Goal: Navigation & Orientation: Find specific page/section

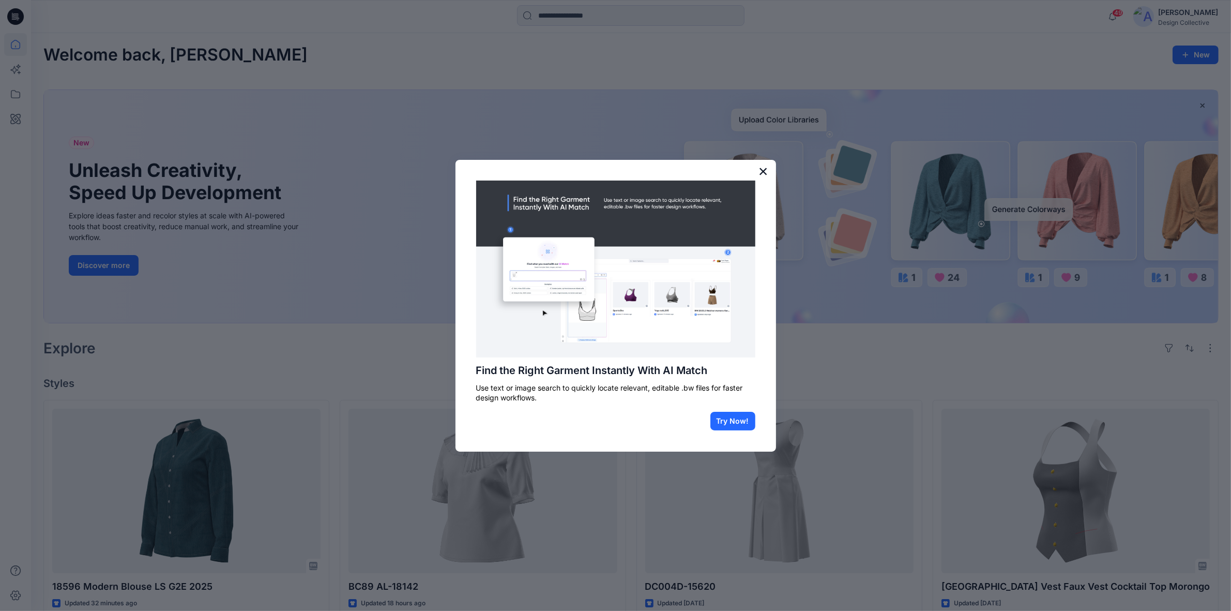
click at [759, 169] on button "×" at bounding box center [764, 171] width 10 height 17
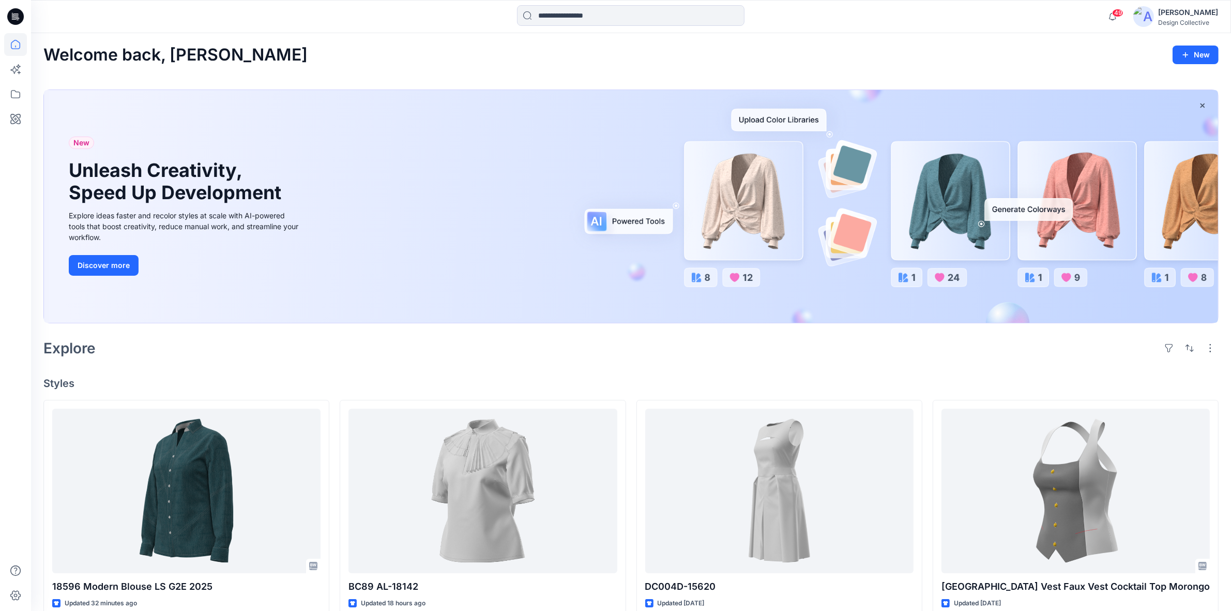
click at [19, 13] on icon at bounding box center [15, 16] width 17 height 17
click at [16, 32] on icon at bounding box center [15, 16] width 17 height 33
click at [13, 23] on icon at bounding box center [15, 16] width 17 height 17
click at [16, 114] on icon at bounding box center [15, 119] width 23 height 23
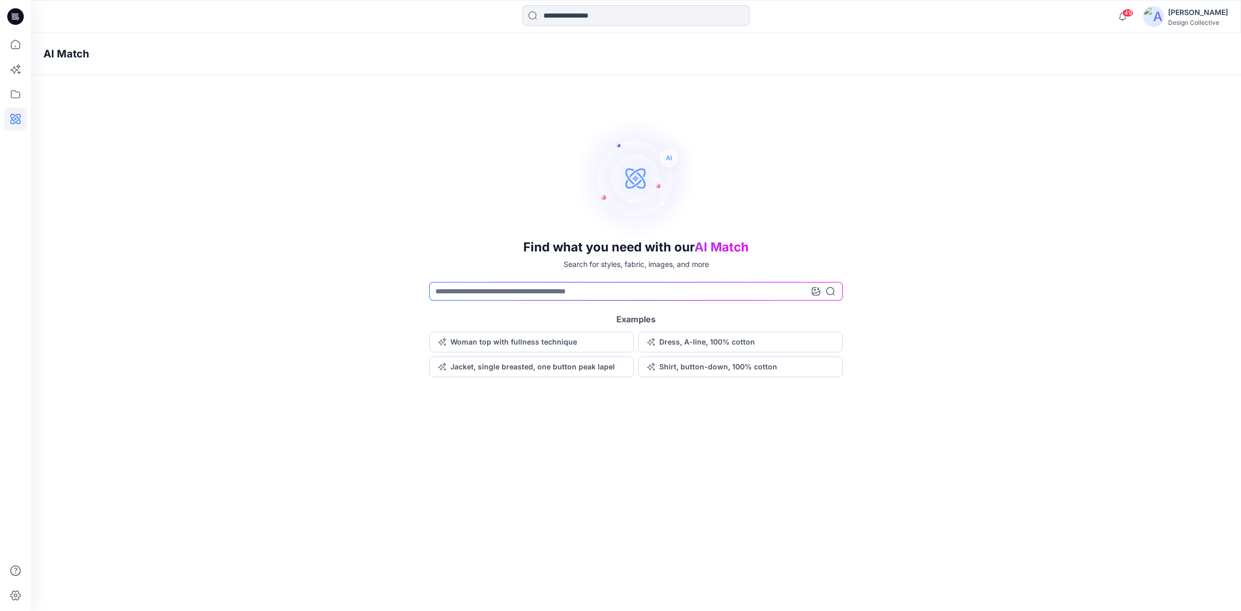
click at [14, 14] on icon at bounding box center [15, 16] width 17 height 17
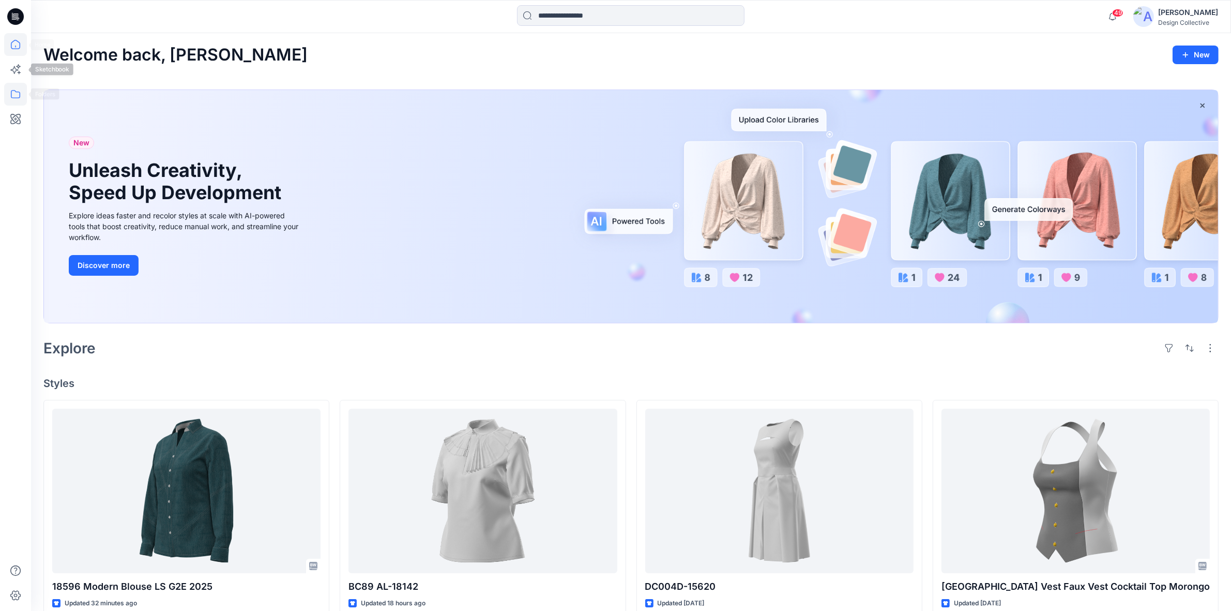
click at [19, 92] on icon at bounding box center [15, 94] width 23 height 23
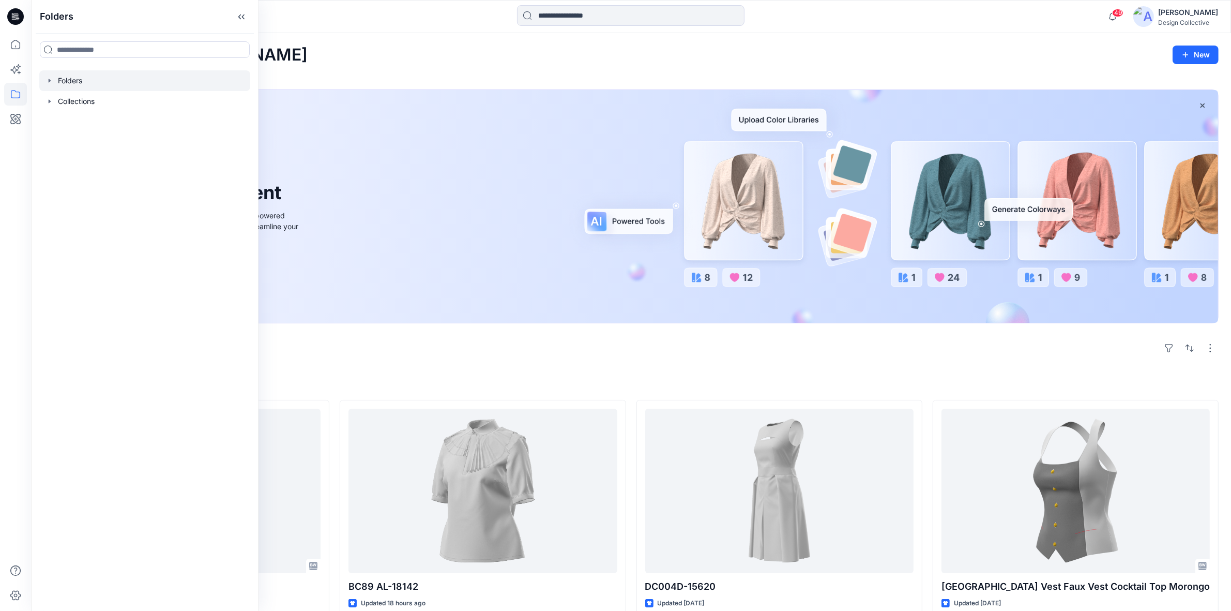
click at [53, 80] on icon "button" at bounding box center [50, 81] width 8 height 8
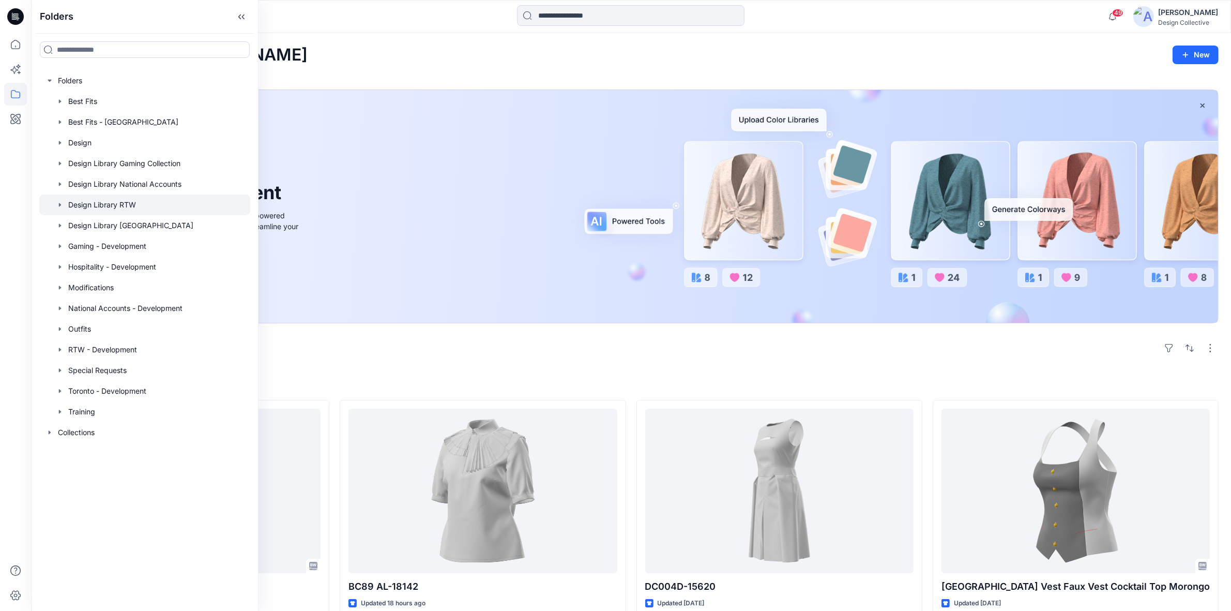
click at [92, 207] on div at bounding box center [144, 204] width 211 height 21
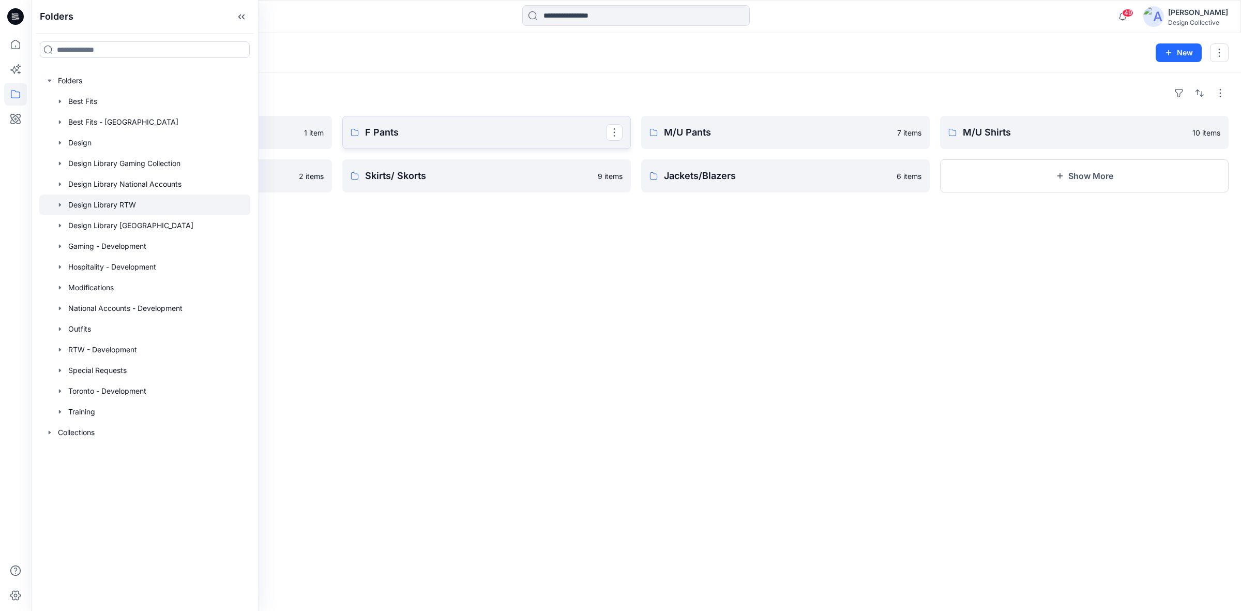
click at [496, 132] on p "F Pants" at bounding box center [485, 132] width 241 height 14
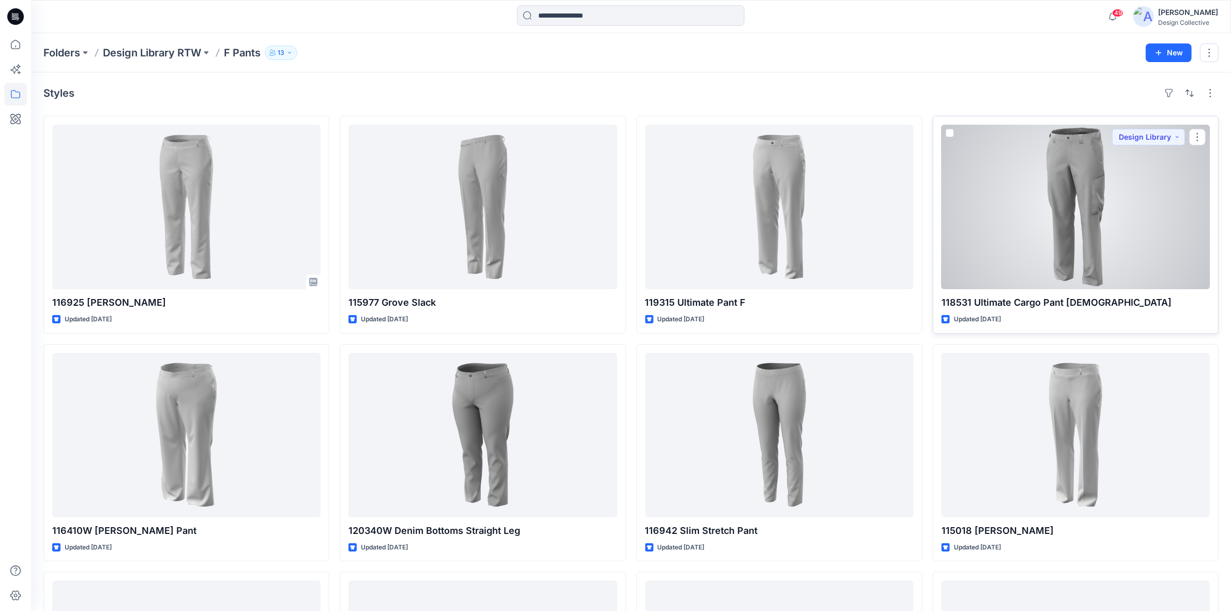
click at [1115, 184] on div at bounding box center [1076, 207] width 268 height 164
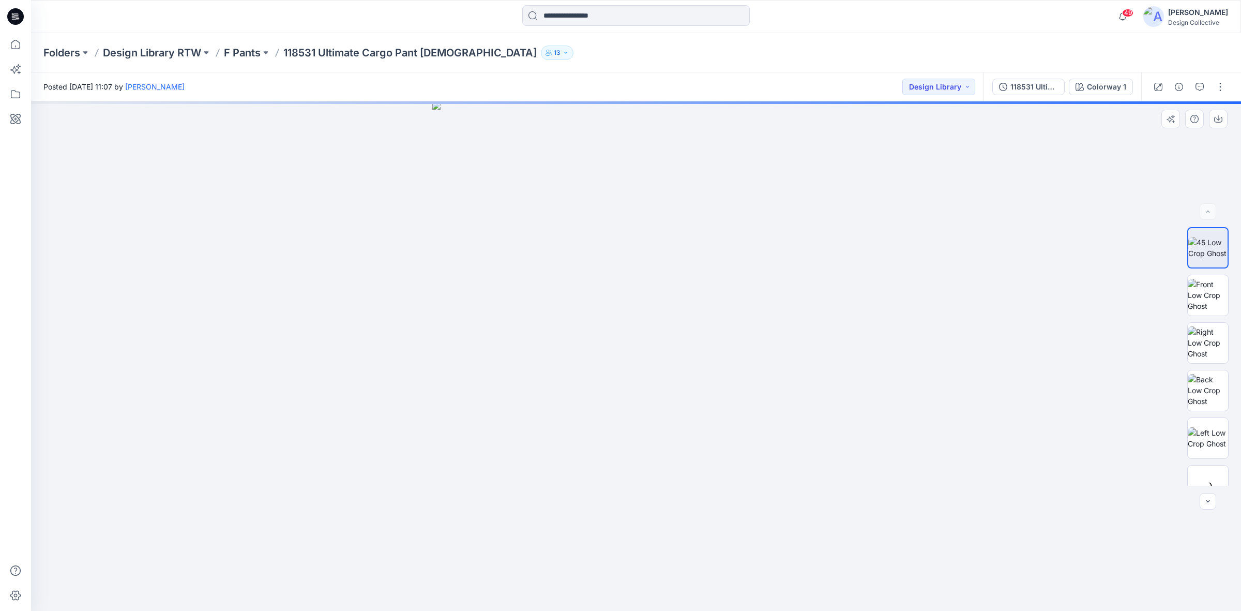
drag, startPoint x: 720, startPoint y: 360, endPoint x: 684, endPoint y: 372, distance: 37.8
click at [615, 375] on img at bounding box center [635, 355] width 407 height 509
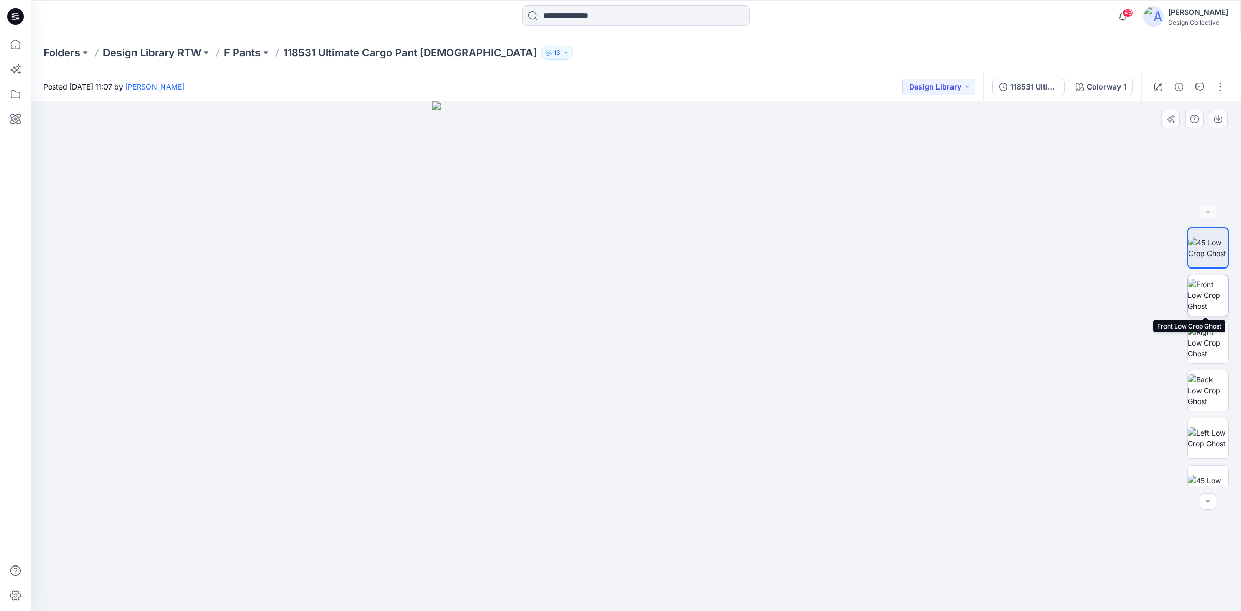
click at [1216, 304] on img at bounding box center [1208, 295] width 40 height 33
click at [1205, 350] on img at bounding box center [1208, 342] width 40 height 33
click at [1210, 304] on img at bounding box center [1208, 295] width 40 height 33
click at [1207, 353] on img at bounding box center [1208, 342] width 40 height 33
click at [1209, 301] on img at bounding box center [1208, 295] width 40 height 33
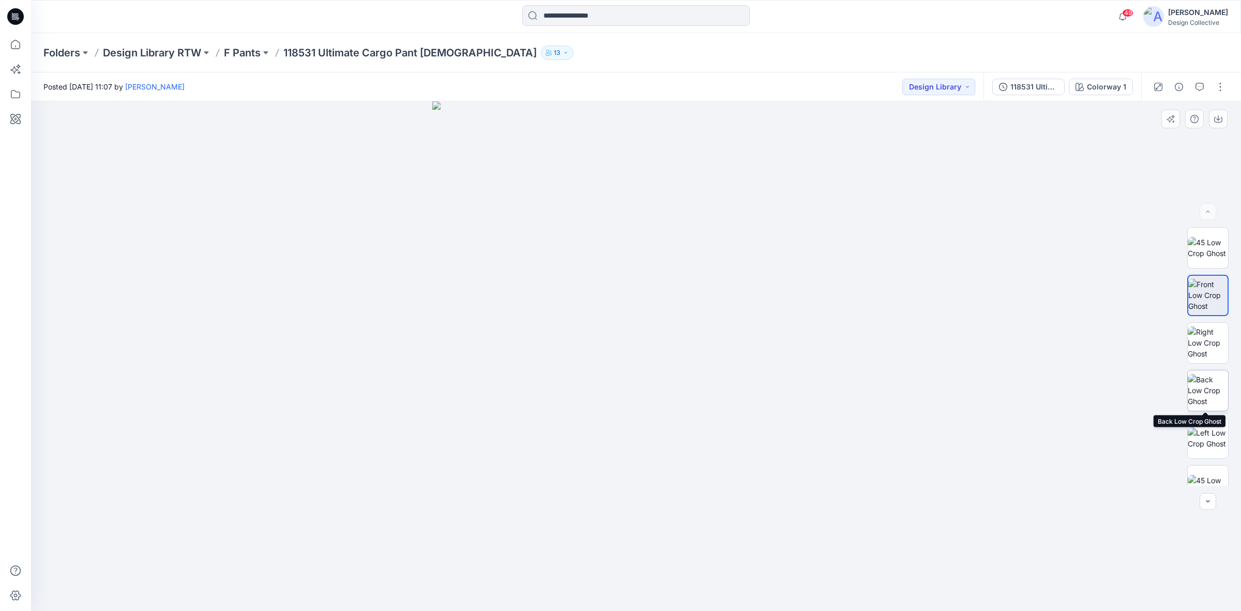
click at [1213, 376] on img at bounding box center [1208, 390] width 40 height 33
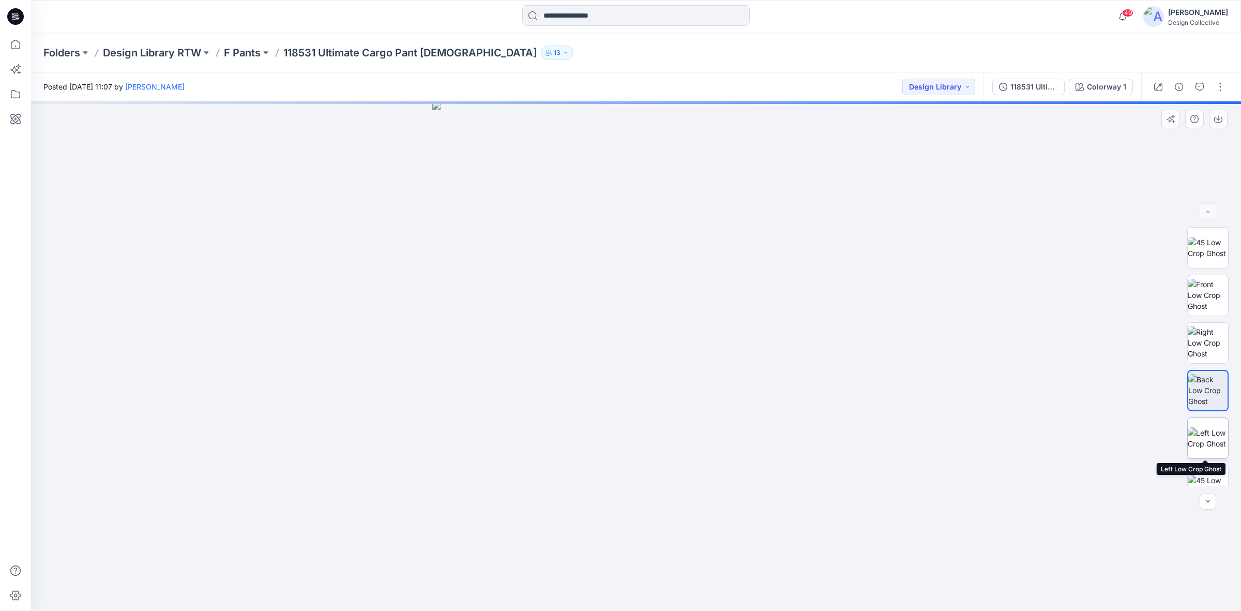
click at [1204, 446] on img at bounding box center [1208, 438] width 40 height 22
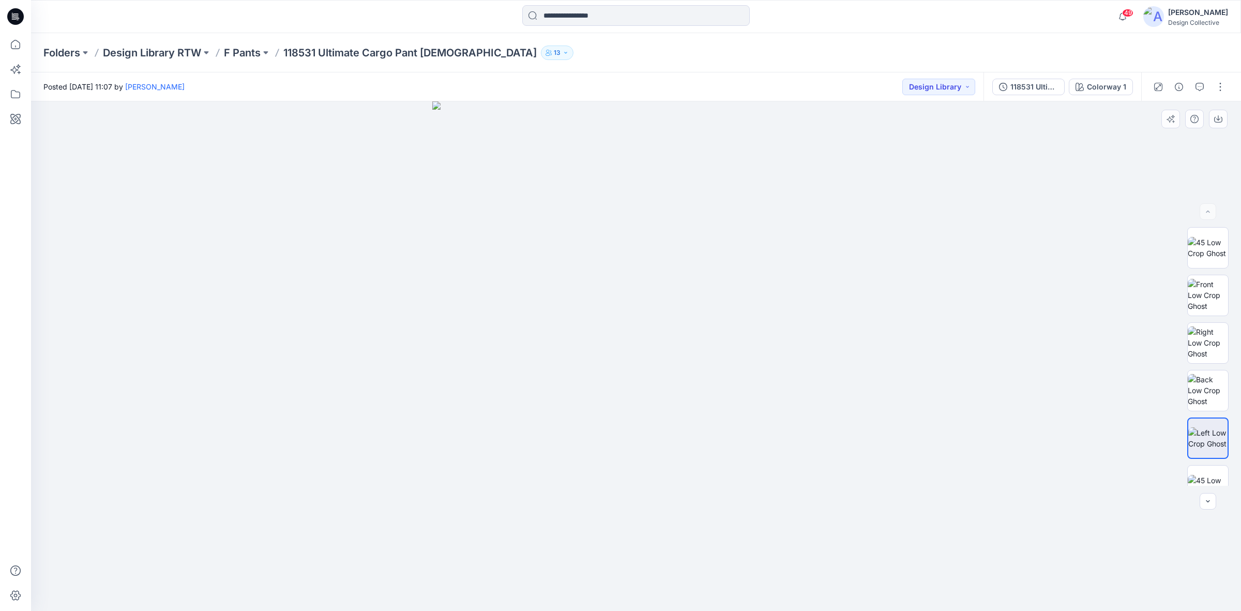
drag, startPoint x: 800, startPoint y: 316, endPoint x: 726, endPoint y: 320, distance: 75.1
click at [726, 320] on img at bounding box center [635, 355] width 407 height 509
click at [1217, 337] on img at bounding box center [1208, 339] width 40 height 11
drag, startPoint x: 706, startPoint y: 600, endPoint x: 629, endPoint y: 578, distance: 80.2
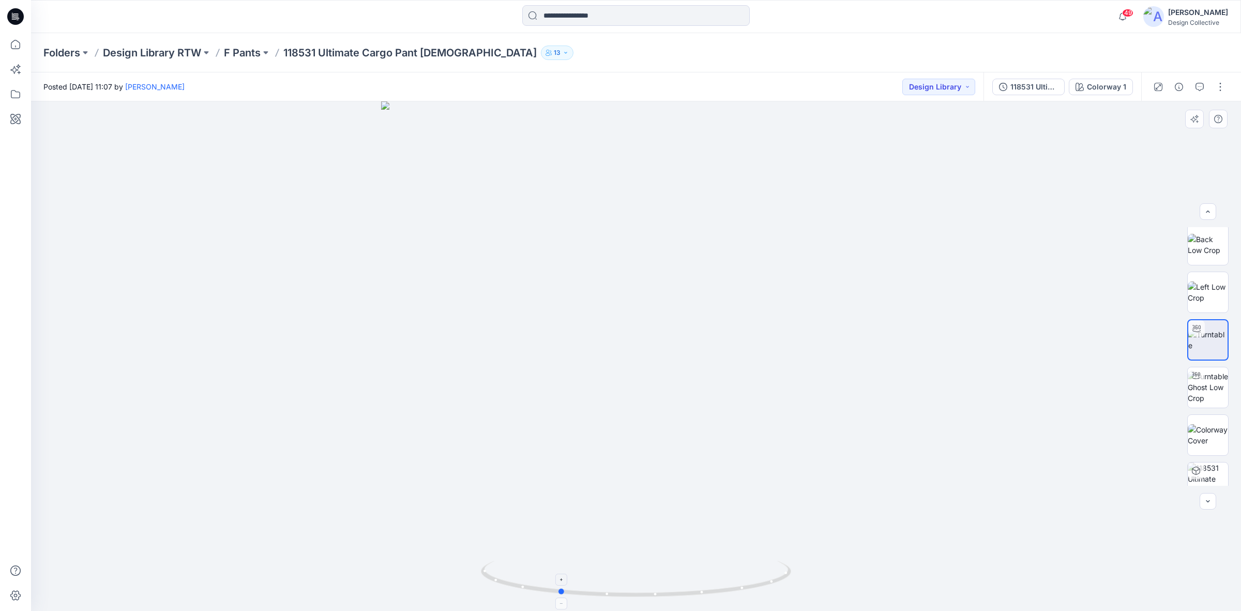
click at [629, 578] on div at bounding box center [636, 355] width 1210 height 509
